Goal: Transaction & Acquisition: Purchase product/service

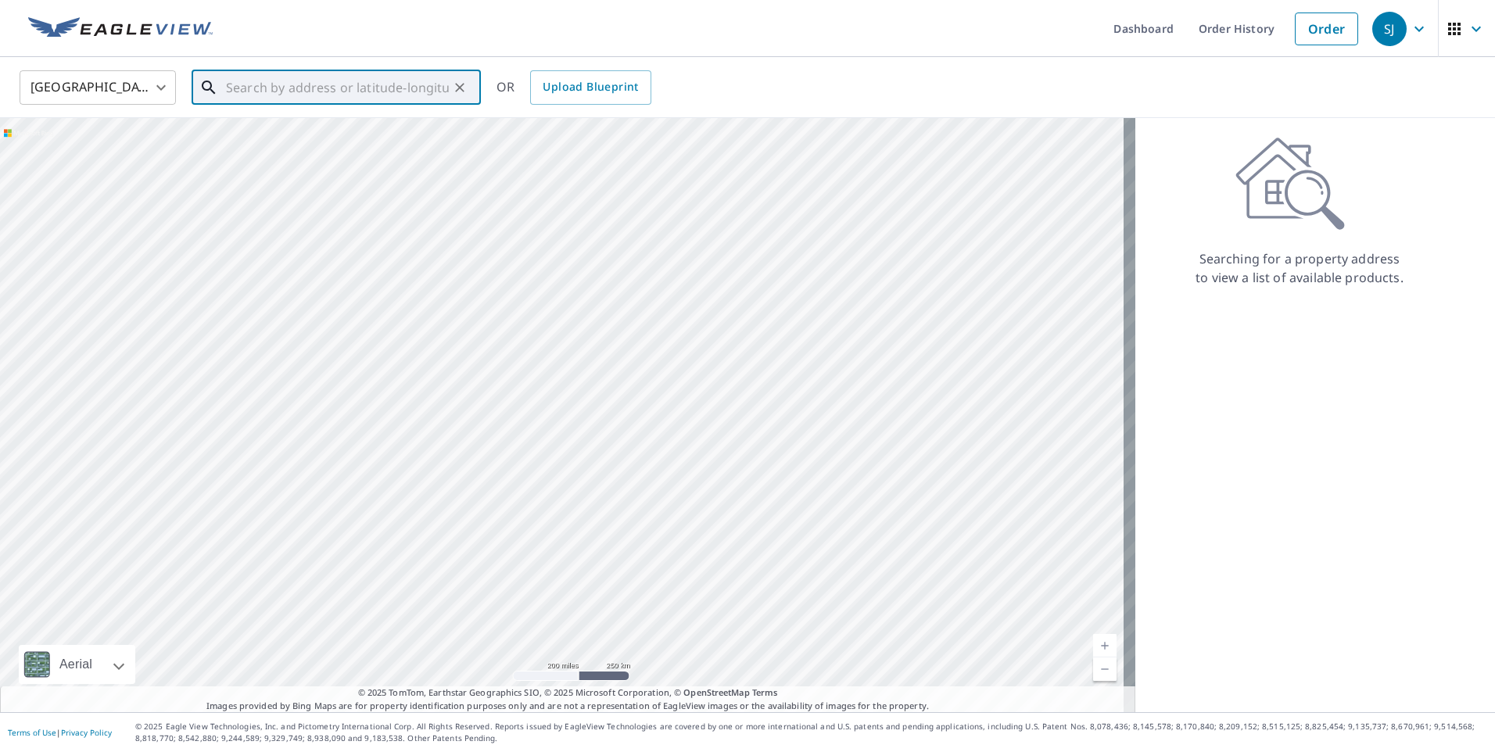
click at [269, 77] on input "text" at bounding box center [337, 88] width 223 height 44
paste input "2500 [GEOGRAPHIC_DATA][STREET_ADDRESS][US_STATE]"
click at [288, 145] on p "[US_STATE][GEOGRAPHIC_DATA]" at bounding box center [345, 150] width 245 height 16
type input "[STREET_ADDRESS][US_STATE]"
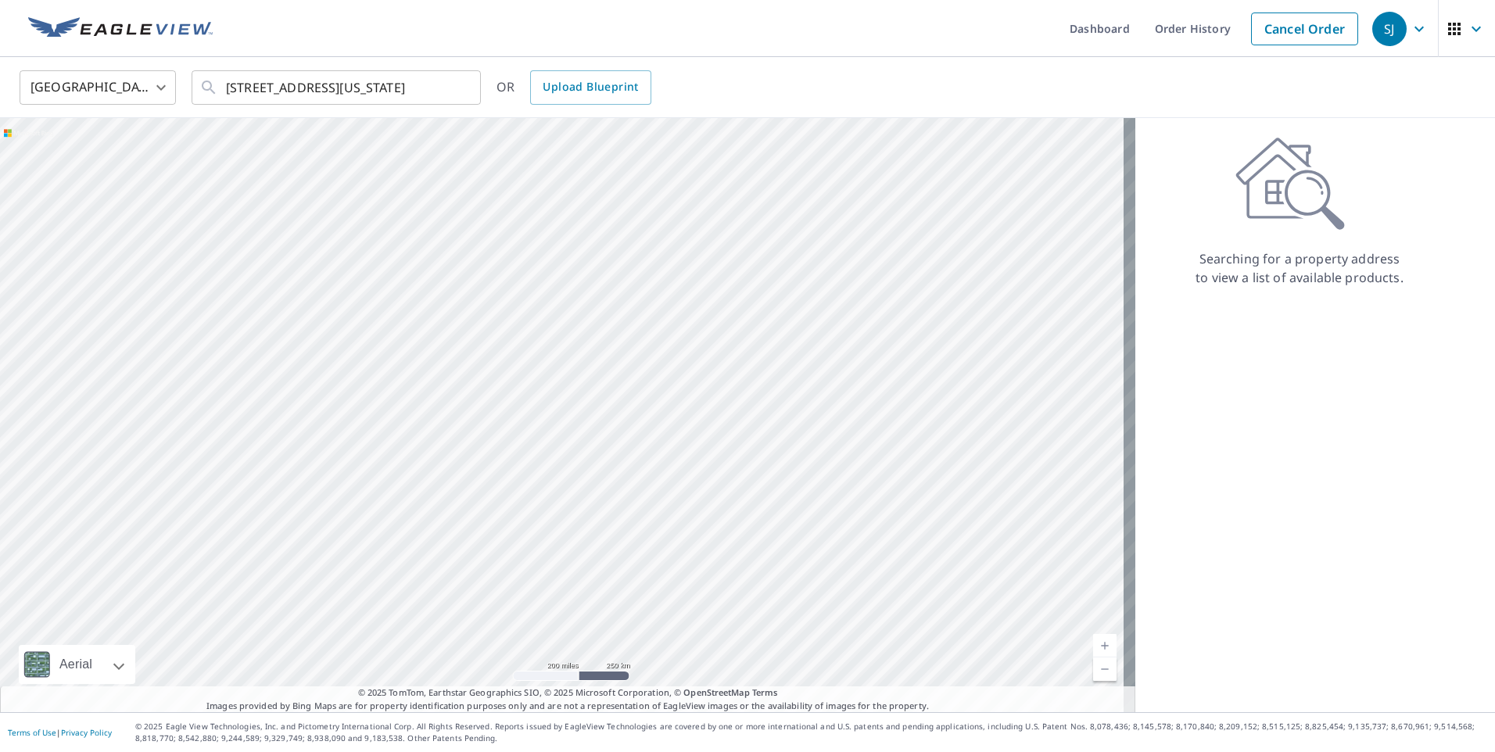
scroll to position [0, 0]
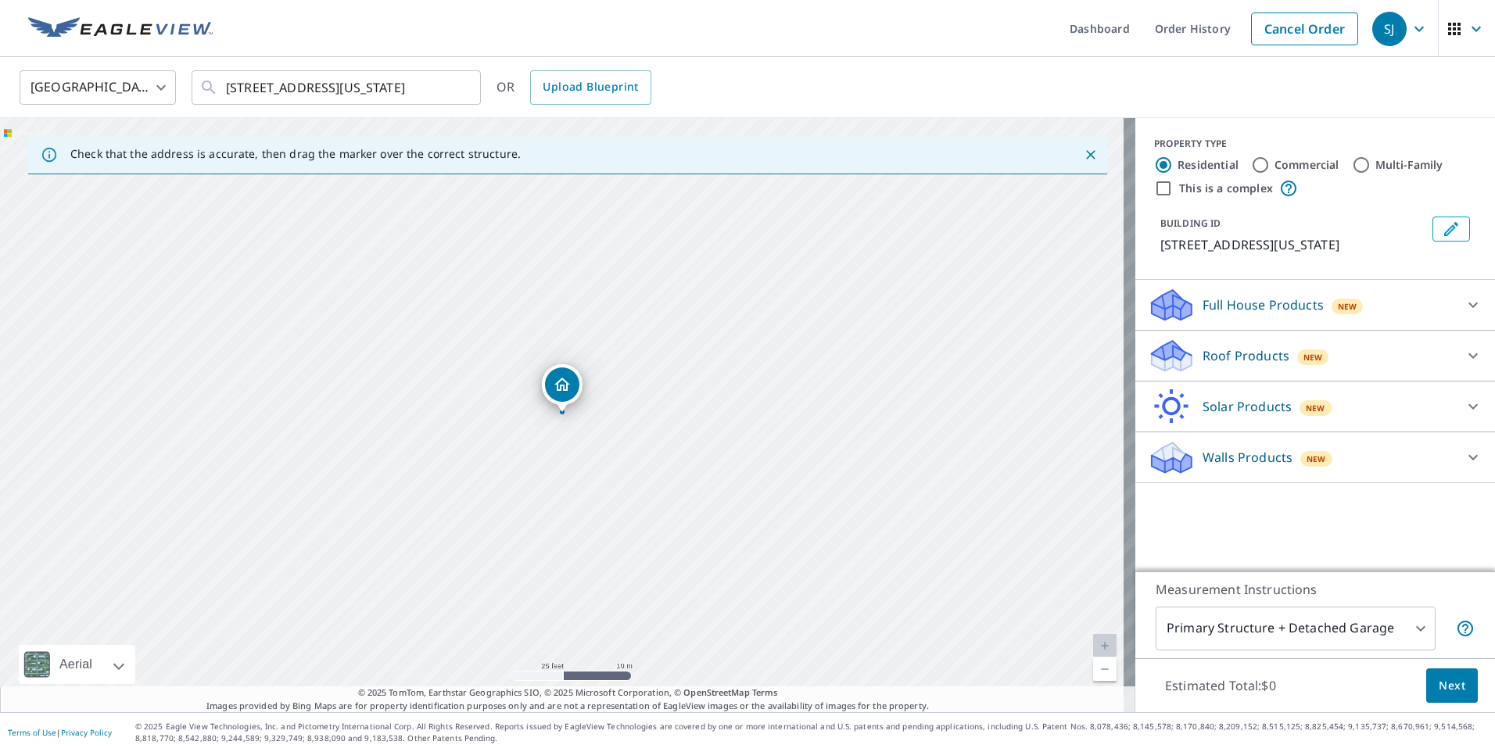
drag, startPoint x: 574, startPoint y: 385, endPoint x: 592, endPoint y: 403, distance: 25.4
drag, startPoint x: 576, startPoint y: 385, endPoint x: 857, endPoint y: 537, distance: 319.7
drag, startPoint x: 561, startPoint y: 387, endPoint x: 559, endPoint y: 406, distance: 19.7
drag, startPoint x: 707, startPoint y: 270, endPoint x: 708, endPoint y: 435, distance: 164.9
click at [1204, 342] on div "Roof Products New" at bounding box center [1300, 356] width 306 height 37
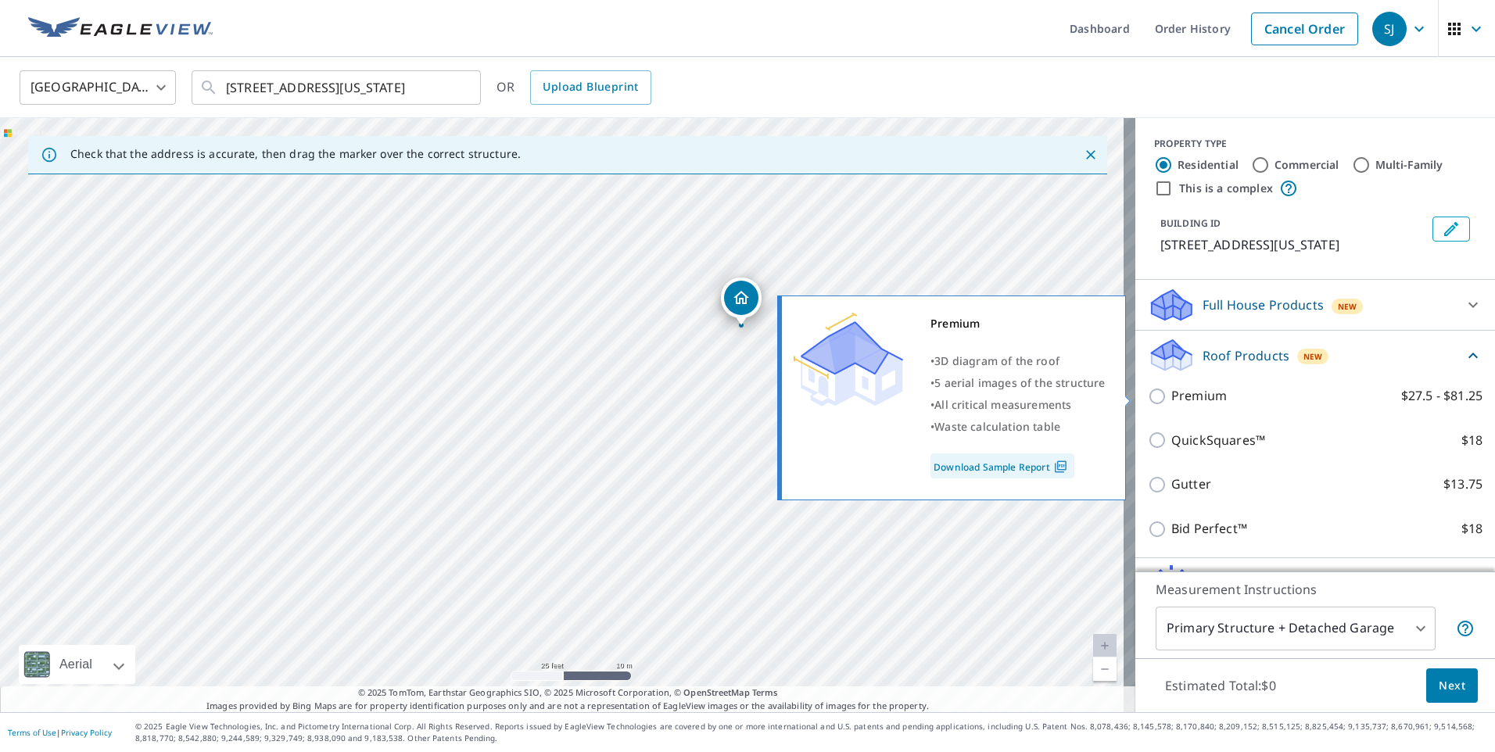
click at [1196, 397] on p "Premium" at bounding box center [1198, 396] width 55 height 20
click at [1171, 397] on input "Premium $27.5 - $81.25" at bounding box center [1158, 396] width 23 height 19
checkbox input "true"
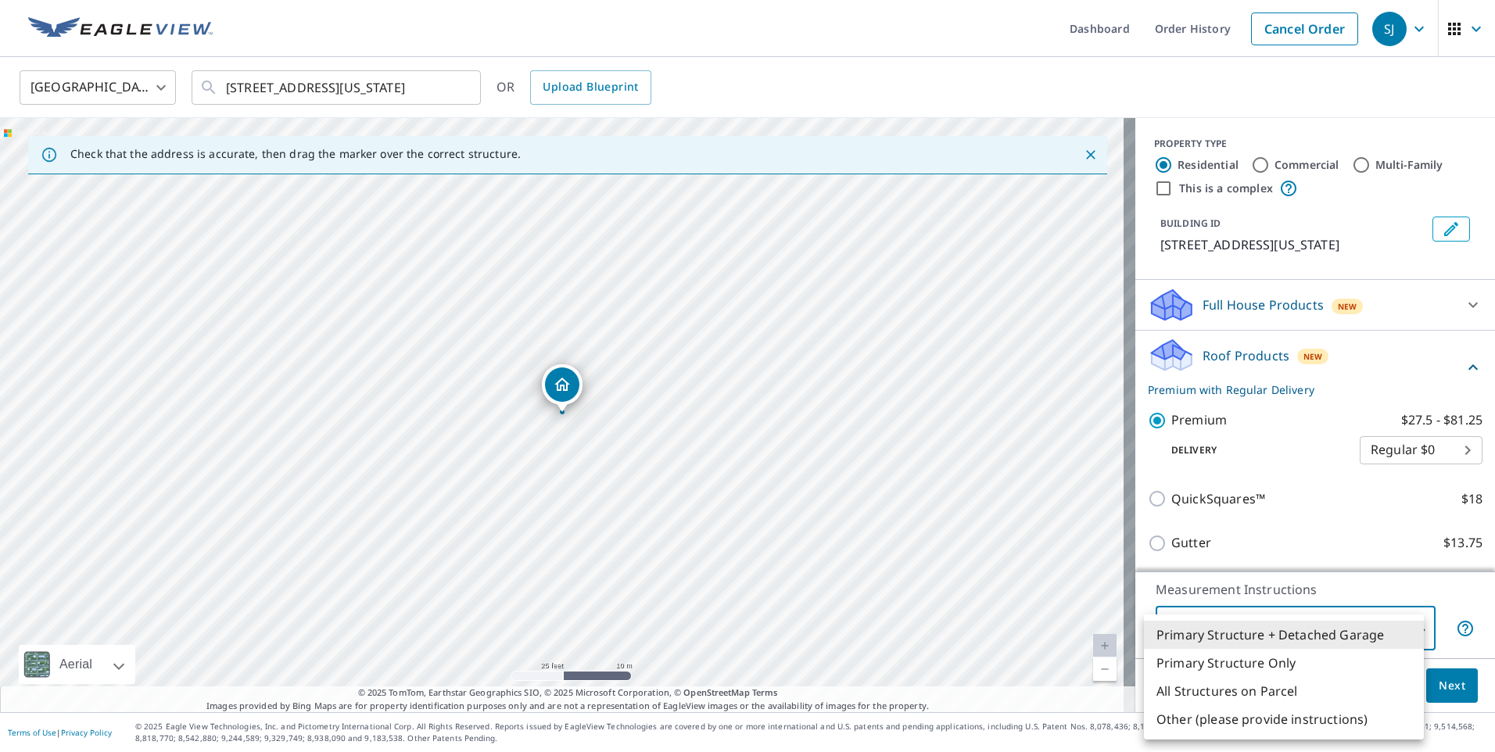
click at [1344, 635] on body "SJ SJ Dashboard Order History Cancel Order SJ [GEOGRAPHIC_DATA] [GEOGRAPHIC_DAT…" at bounding box center [747, 376] width 1495 height 752
click at [1303, 657] on li "Primary Structure Only" at bounding box center [1284, 663] width 280 height 28
type input "2"
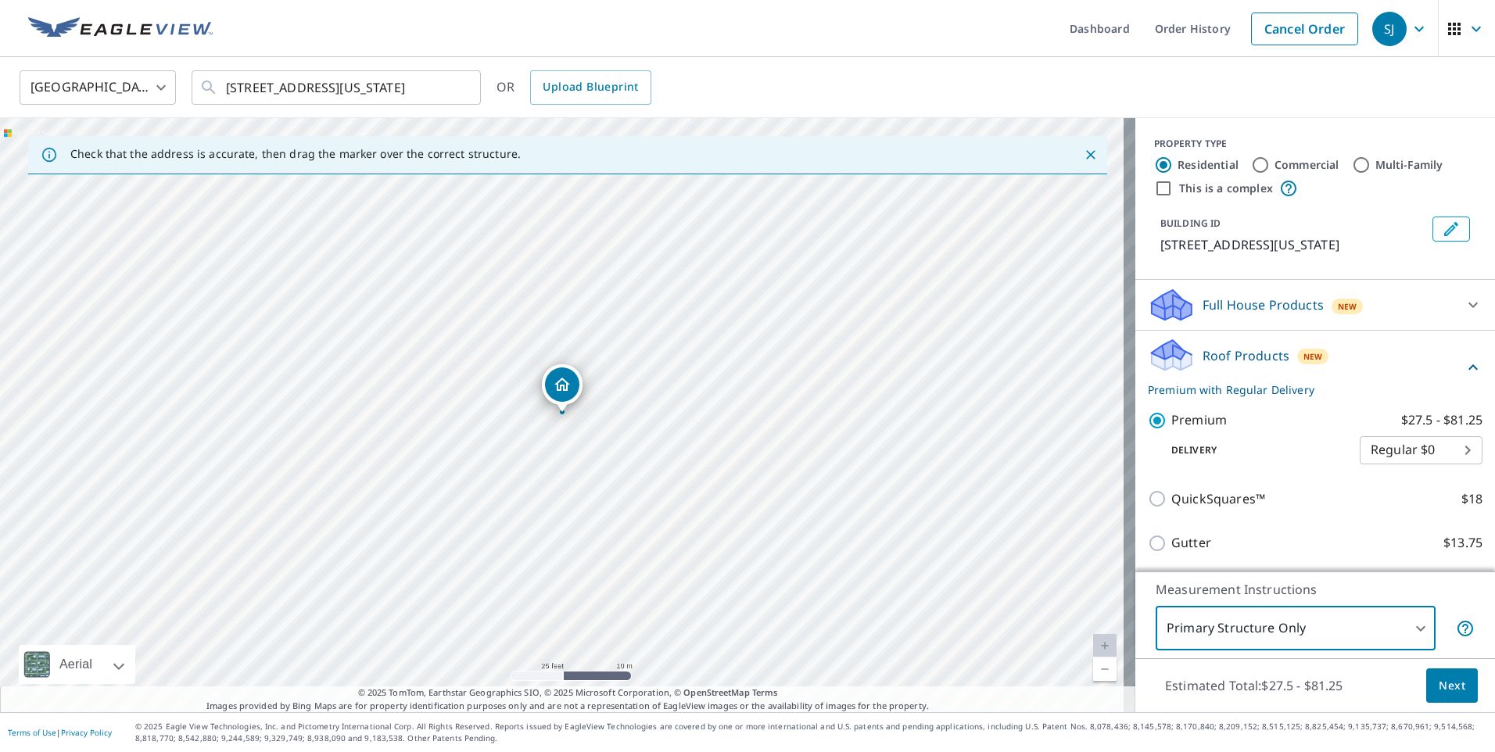
click at [1426, 676] on button "Next" at bounding box center [1452, 685] width 52 height 35
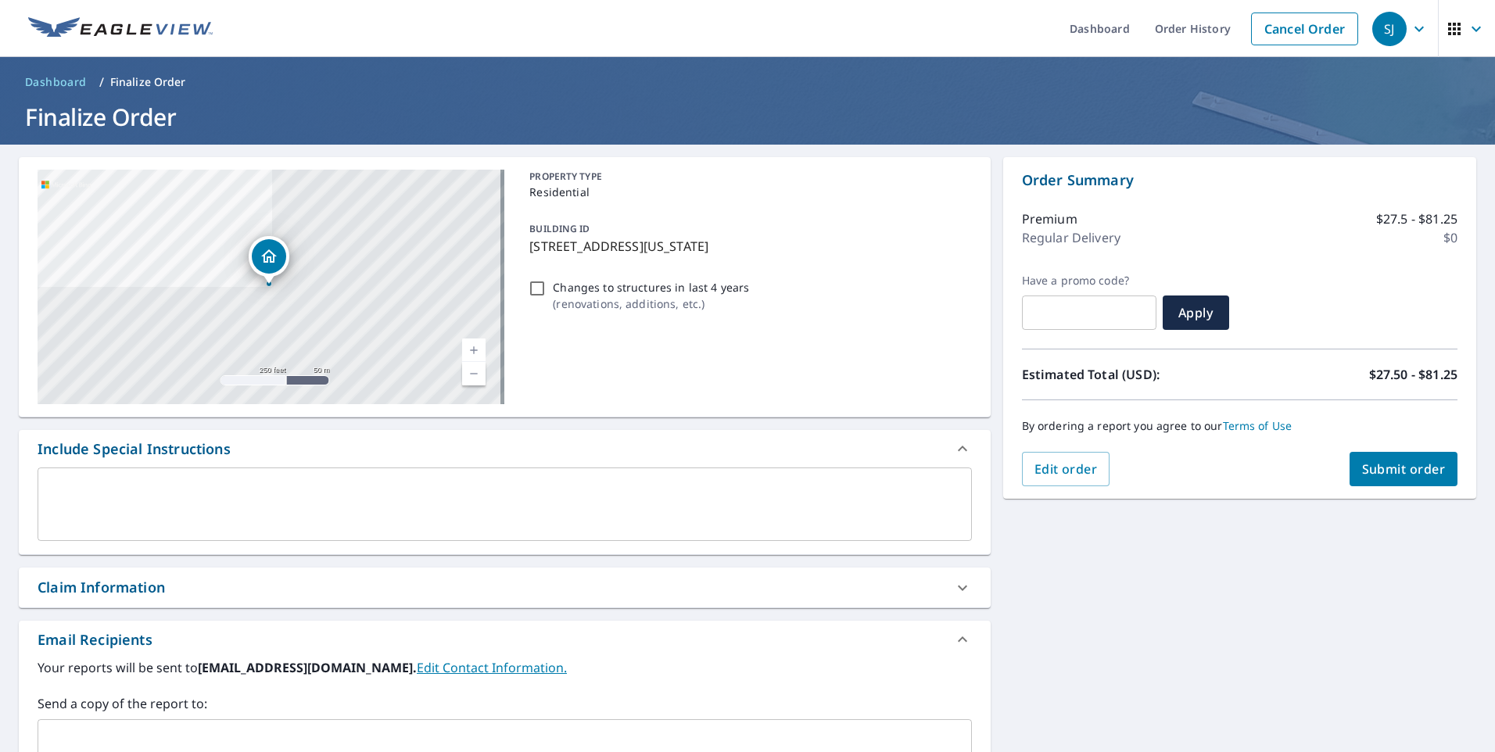
drag, startPoint x: 1360, startPoint y: 457, endPoint x: 1397, endPoint y: 481, distance: 44.0
click at [1397, 481] on button "Submit order" at bounding box center [1403, 469] width 109 height 34
checkbox input "true"
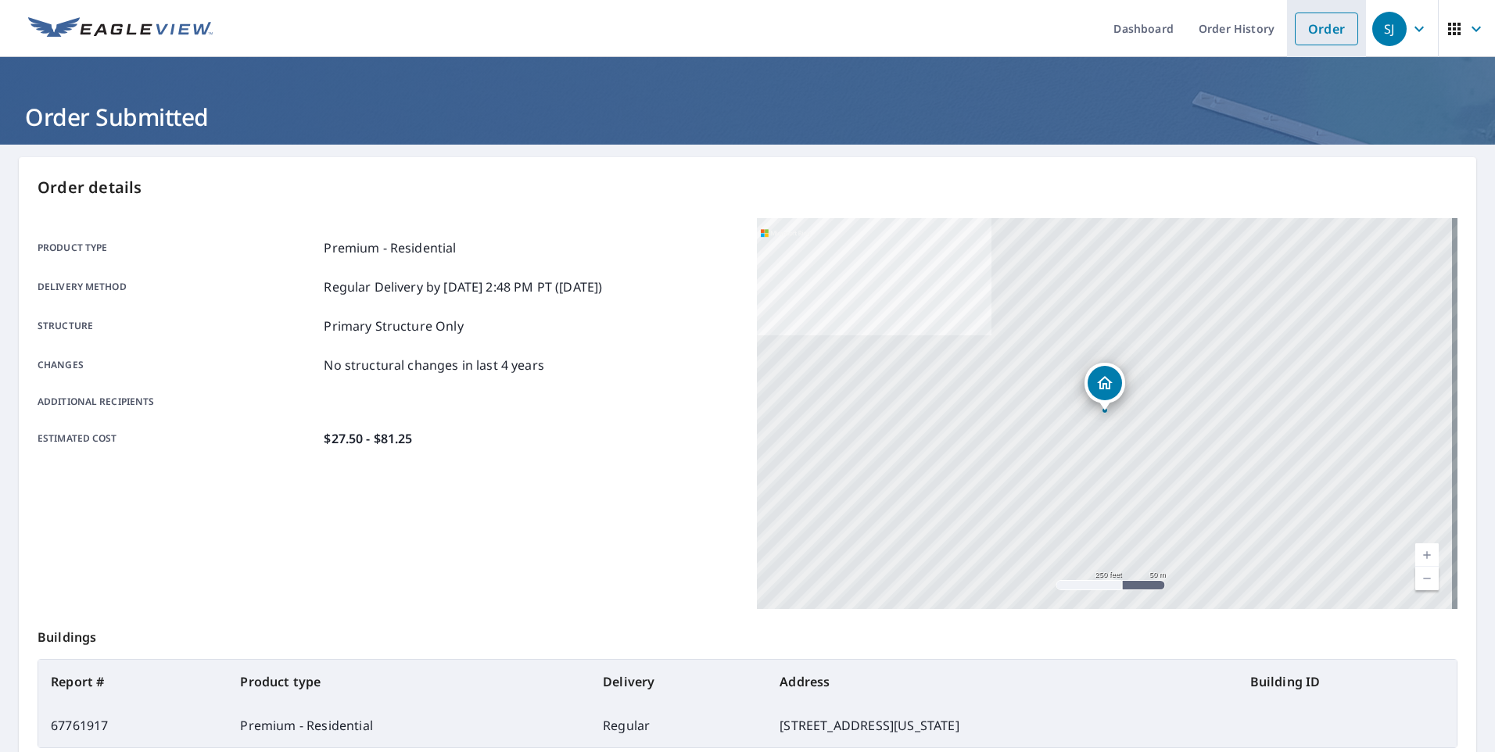
click at [1317, 42] on link "Order" at bounding box center [1325, 29] width 63 height 33
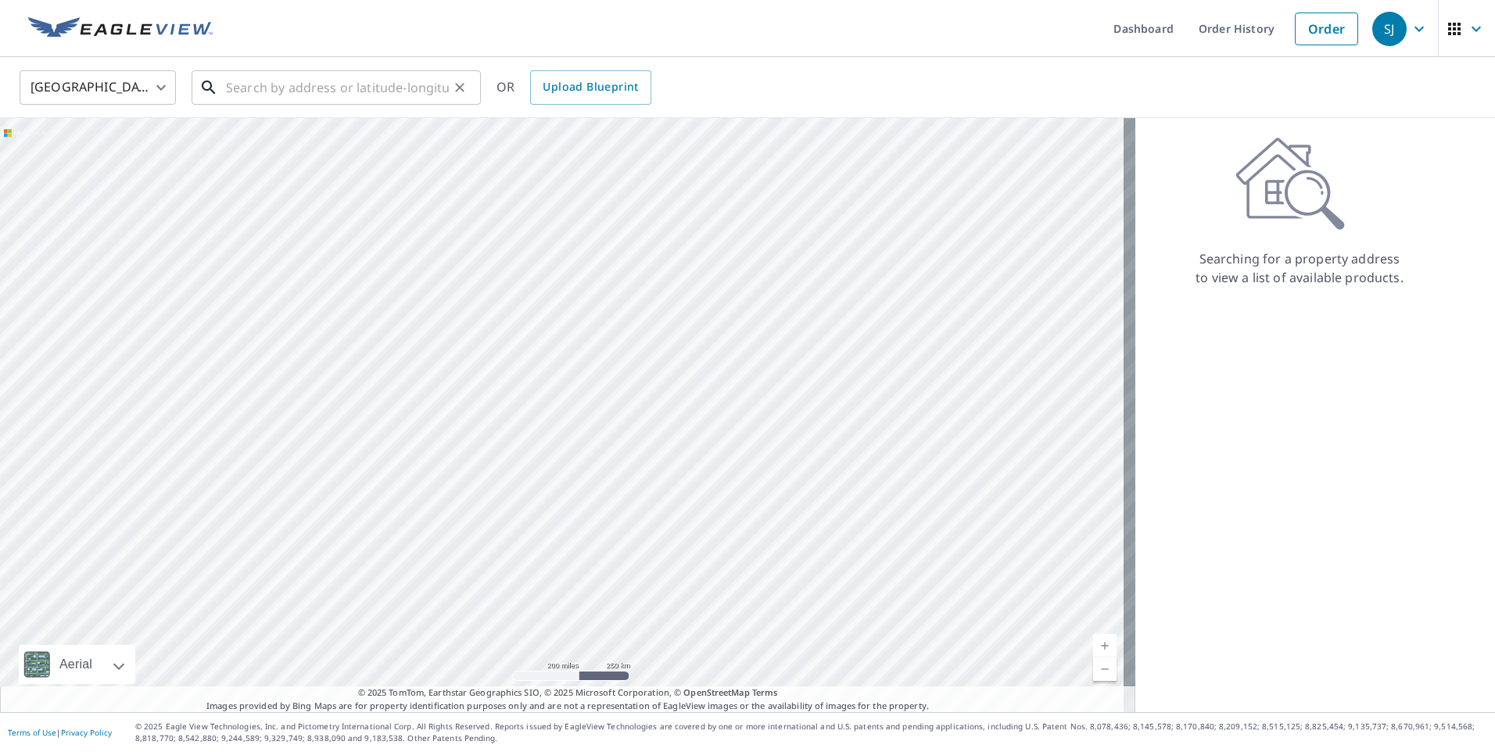
click at [265, 82] on input "text" at bounding box center [337, 88] width 223 height 44
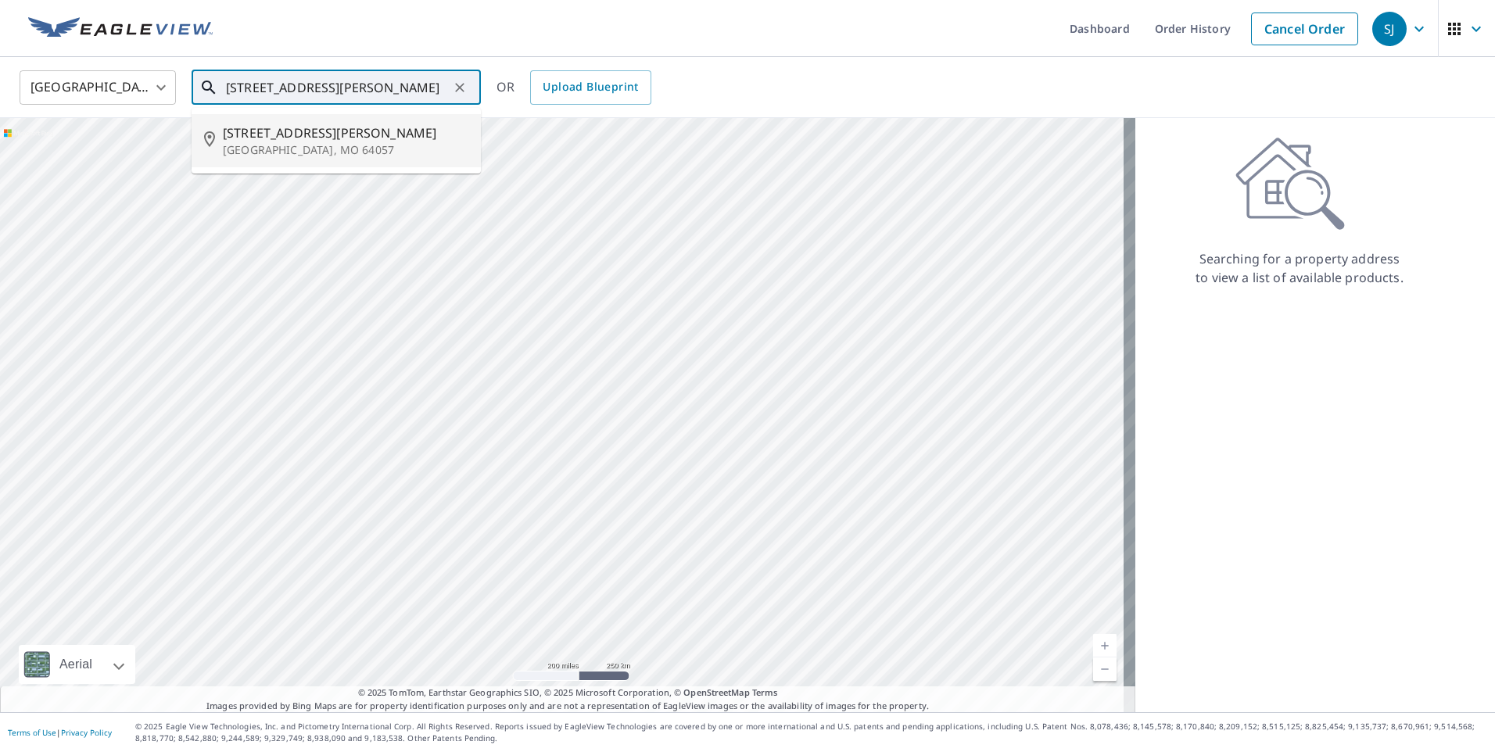
click at [252, 134] on span "[STREET_ADDRESS][PERSON_NAME]" at bounding box center [345, 133] width 245 height 19
type input "[STREET_ADDRESS][PERSON_NAME]"
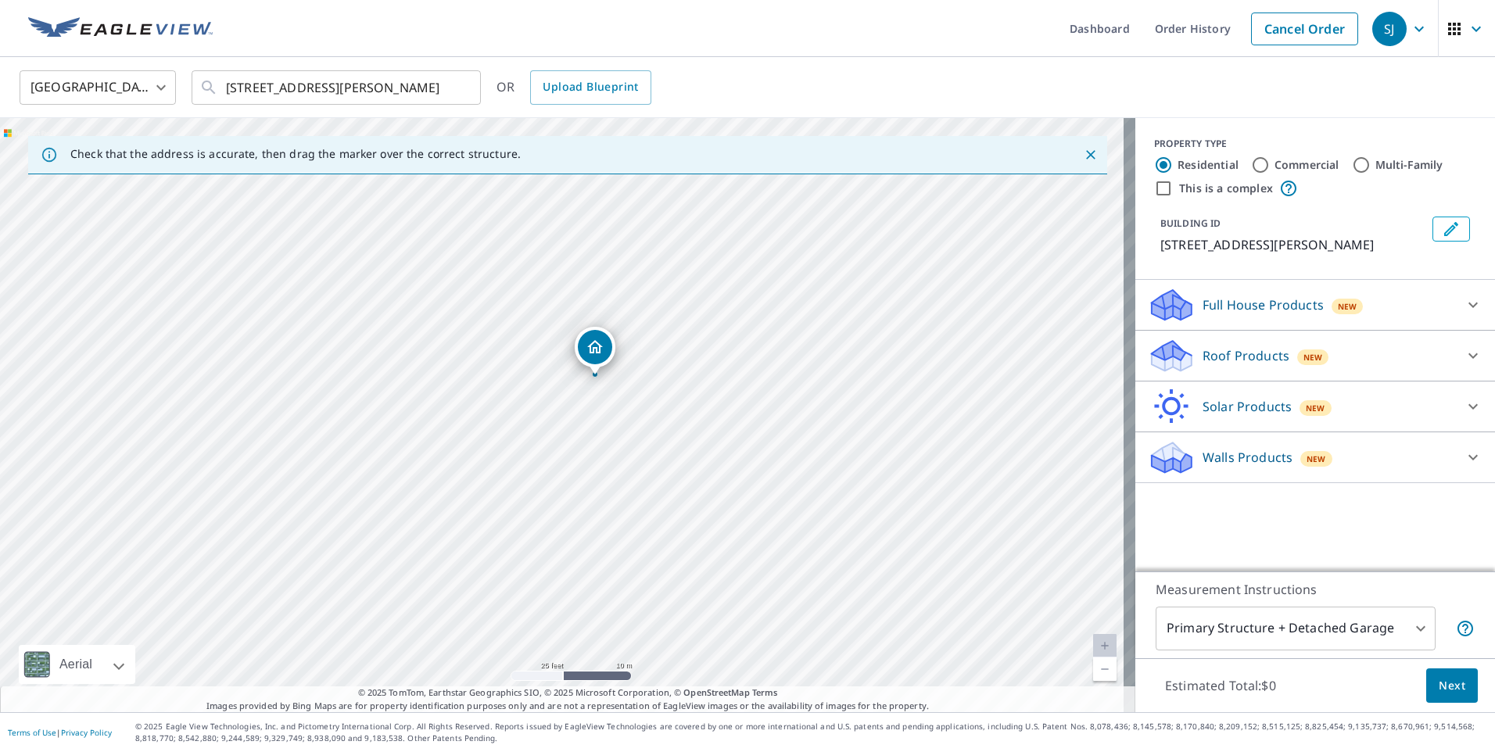
drag, startPoint x: 585, startPoint y: 349, endPoint x: 593, endPoint y: 355, distance: 10.2
click at [1263, 374] on div "Roof Products New" at bounding box center [1300, 356] width 306 height 37
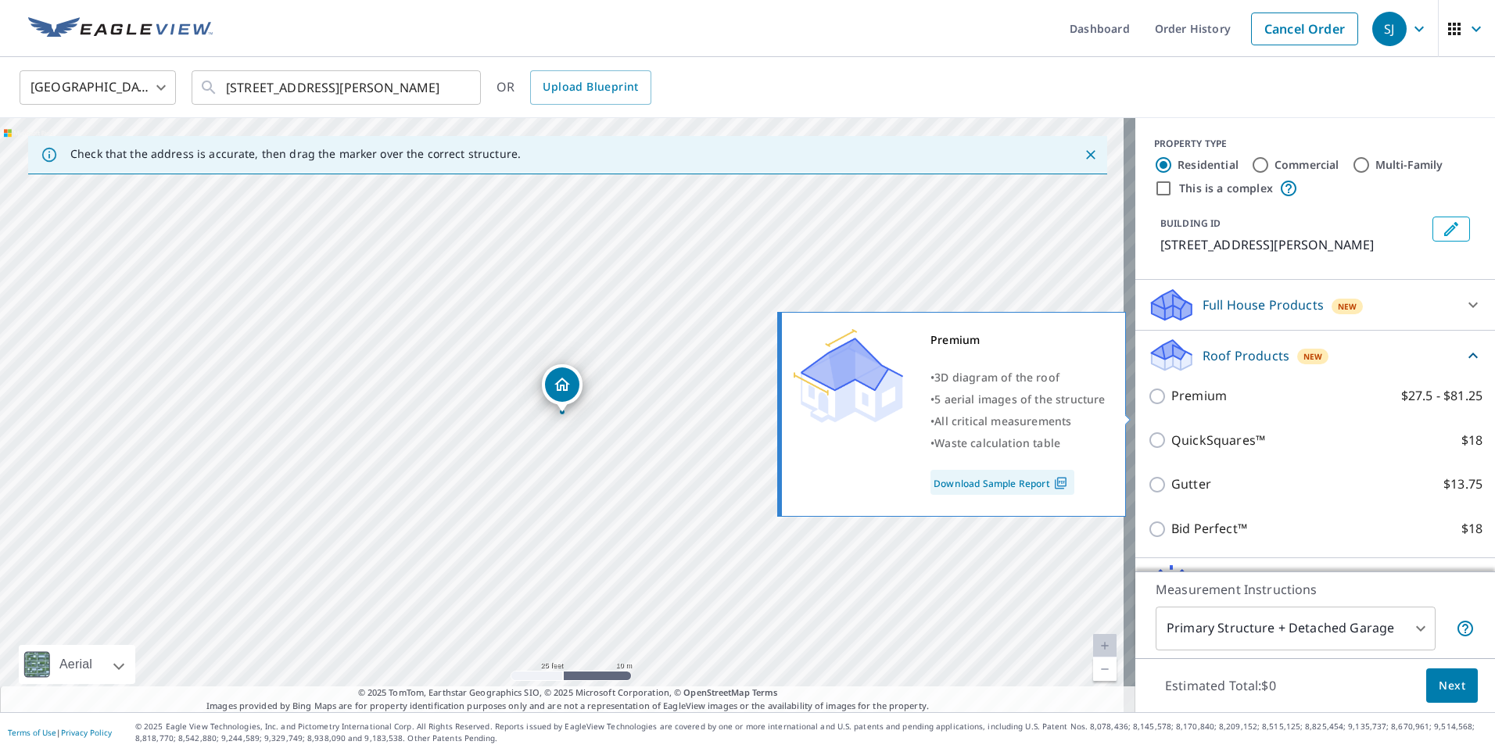
click at [1186, 406] on p "Premium" at bounding box center [1198, 396] width 55 height 20
click at [1171, 406] on input "Premium $27.5 - $81.25" at bounding box center [1158, 396] width 23 height 19
checkbox input "true"
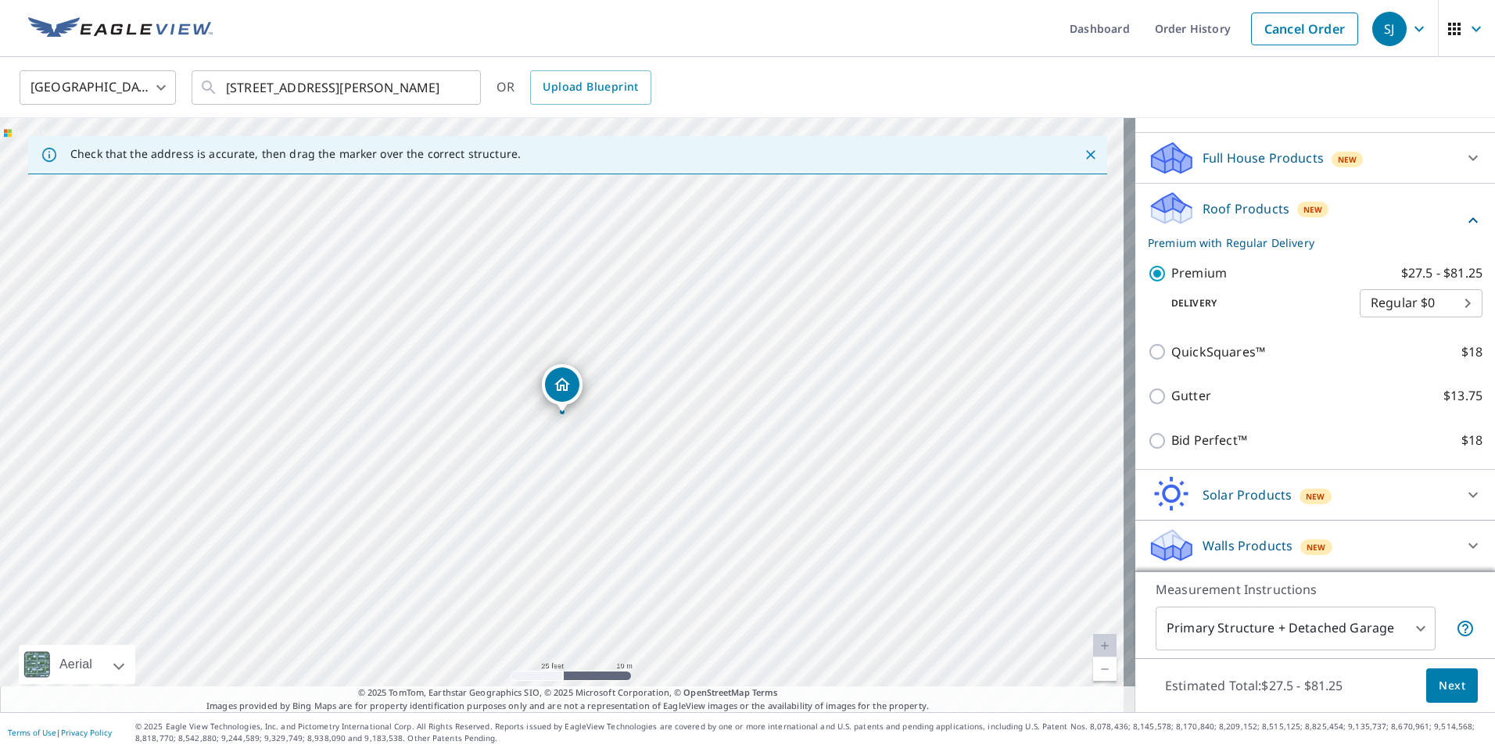
scroll to position [166, 0]
click at [1219, 625] on body "SJ SJ Dashboard Order History Cancel Order SJ United States [GEOGRAPHIC_DATA] ​…" at bounding box center [747, 376] width 1495 height 752
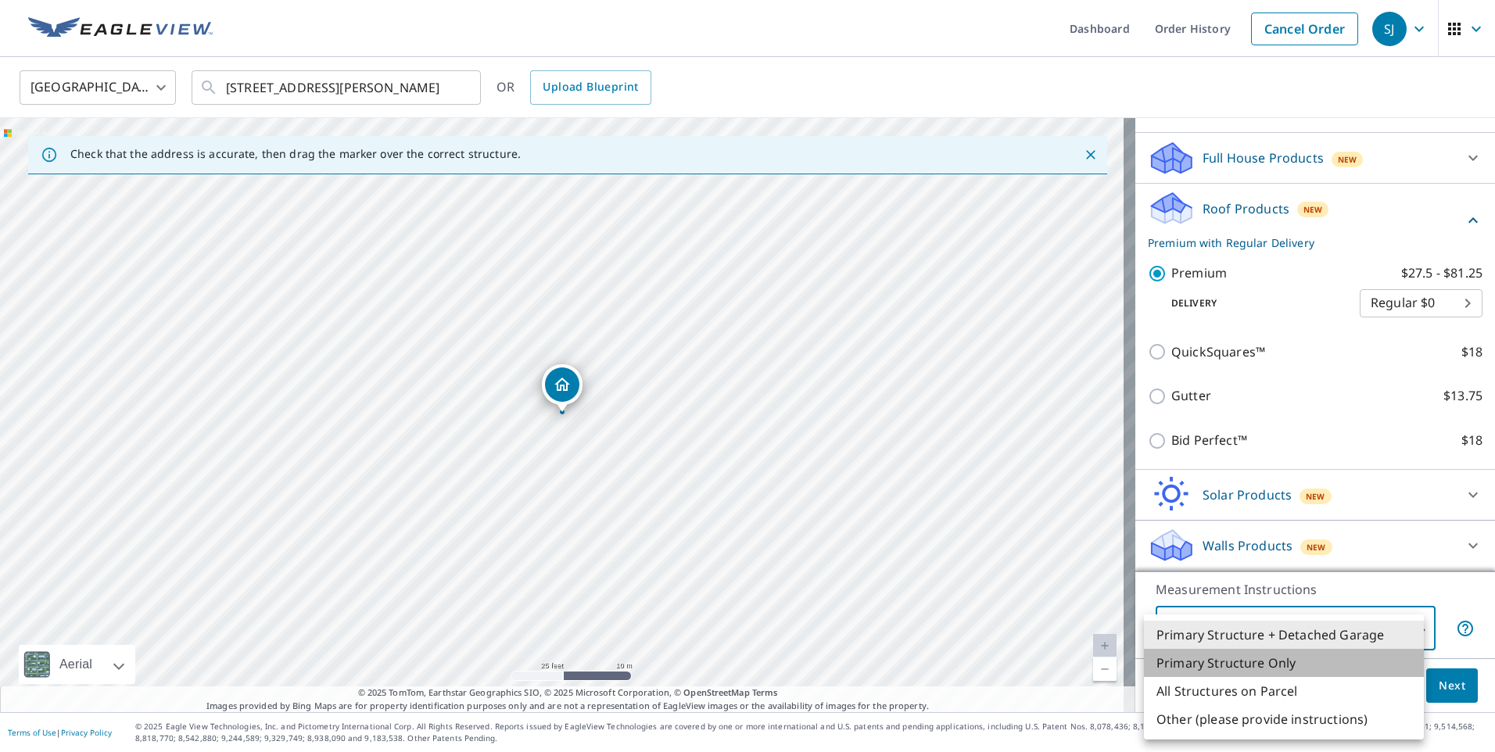
click at [1234, 661] on li "Primary Structure Only" at bounding box center [1284, 663] width 280 height 28
type input "2"
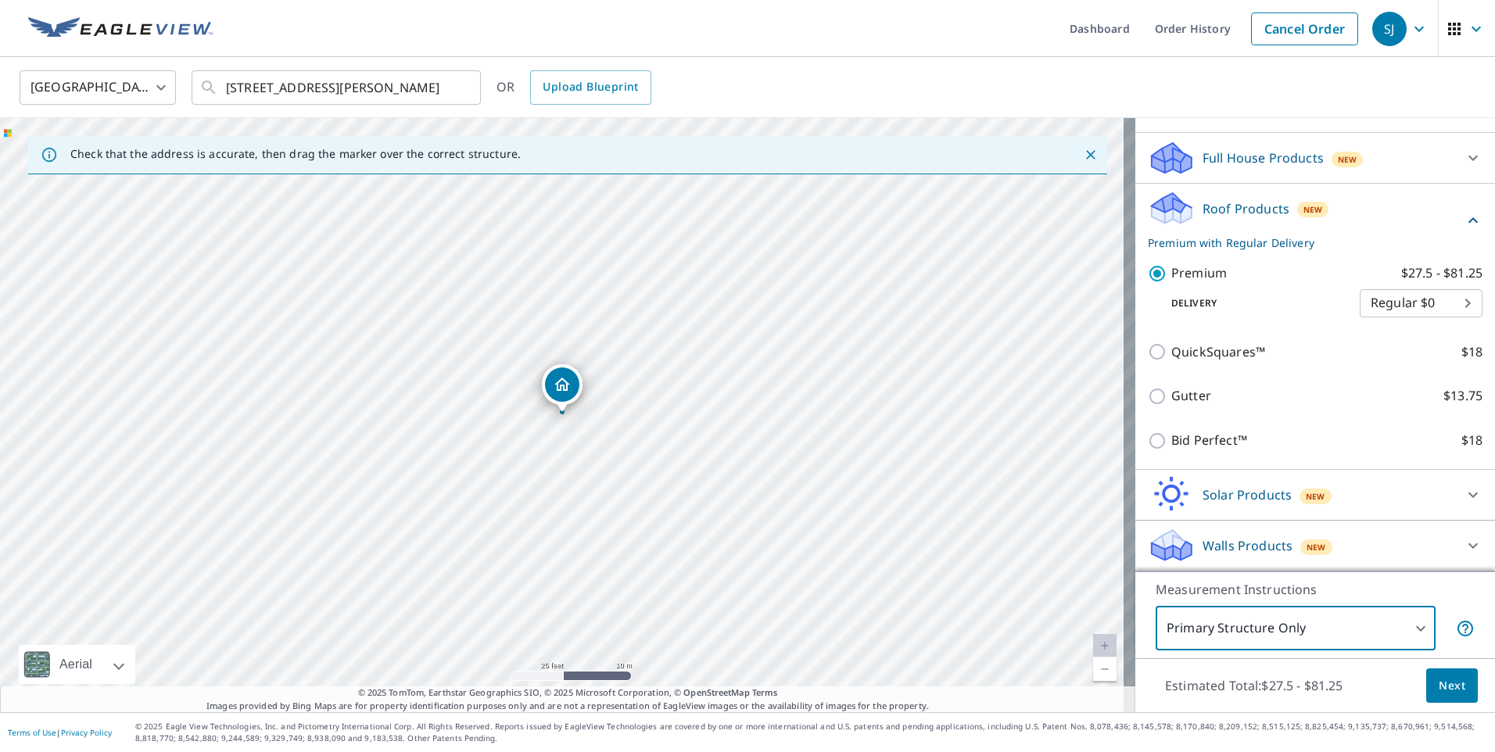
click at [1438, 689] on span "Next" at bounding box center [1451, 686] width 27 height 20
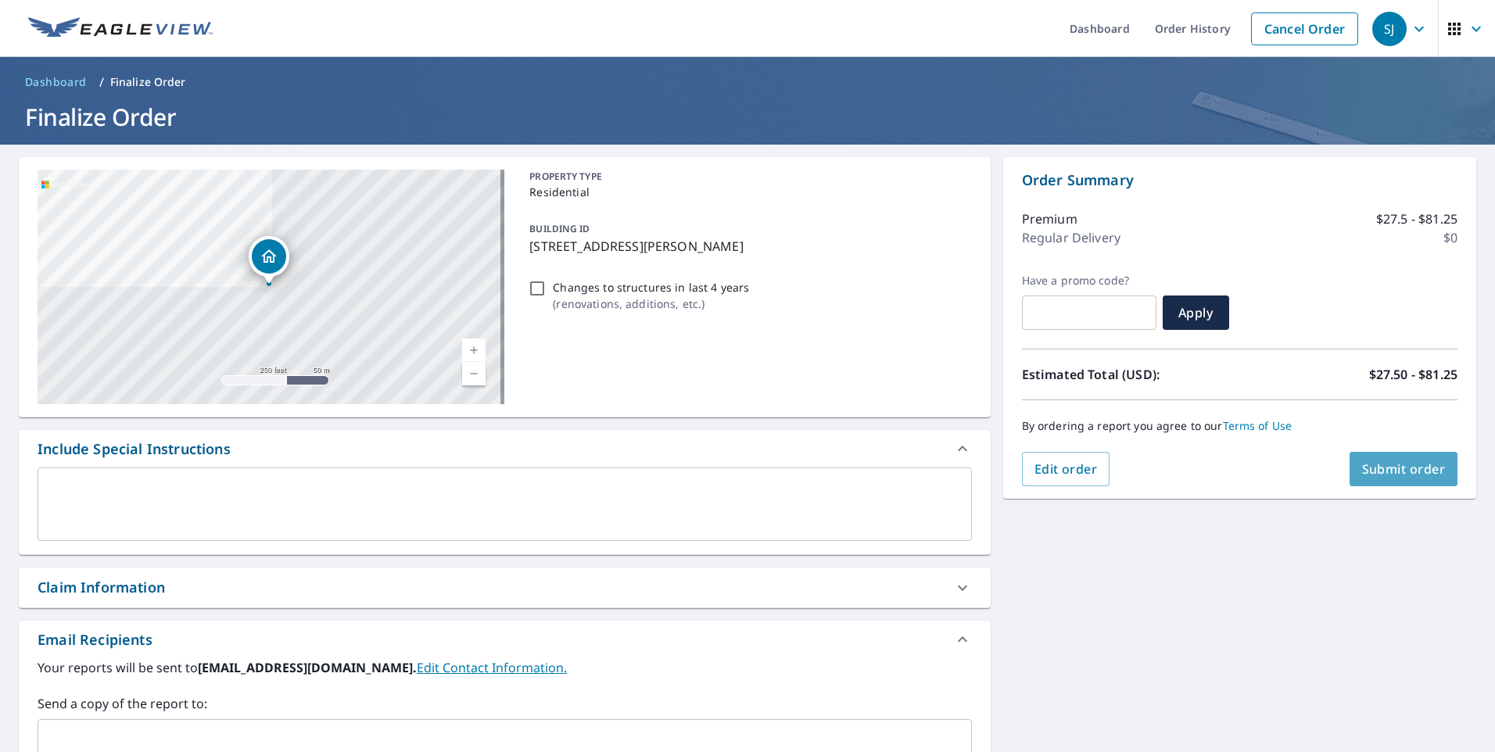
click at [1416, 481] on button "Submit order" at bounding box center [1403, 469] width 109 height 34
checkbox input "true"
